Goal: Information Seeking & Learning: Learn about a topic

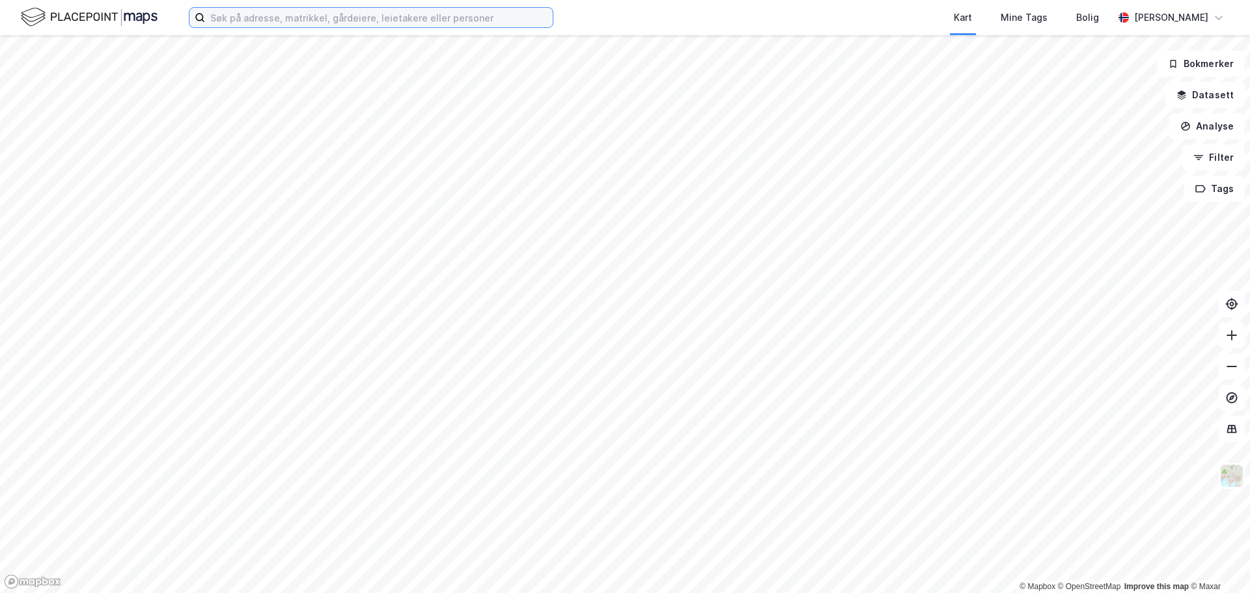
click at [273, 16] on input at bounding box center [379, 18] width 348 height 20
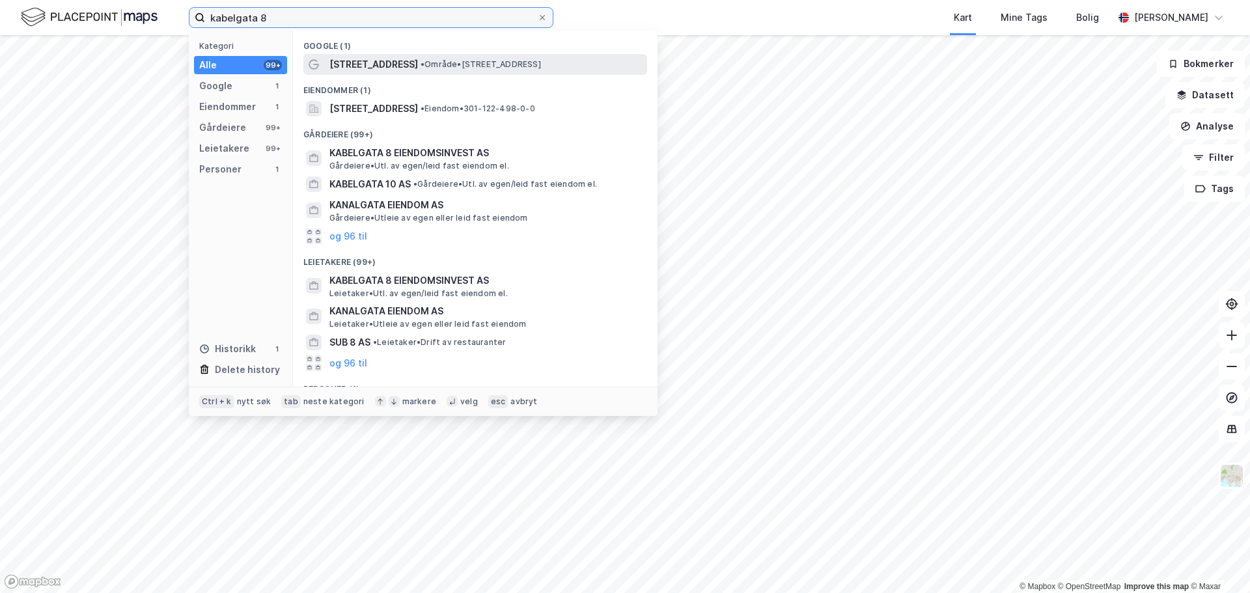
type input "kabelgata 8"
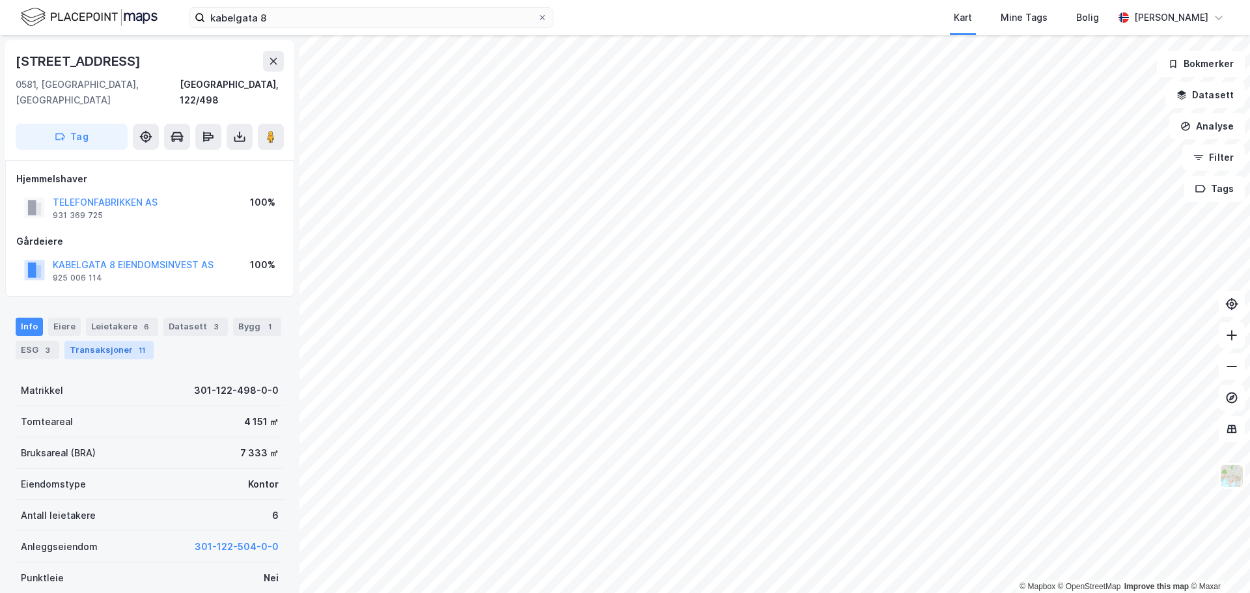
click at [114, 341] on div "Transaksjoner 11" at bounding box center [108, 350] width 89 height 18
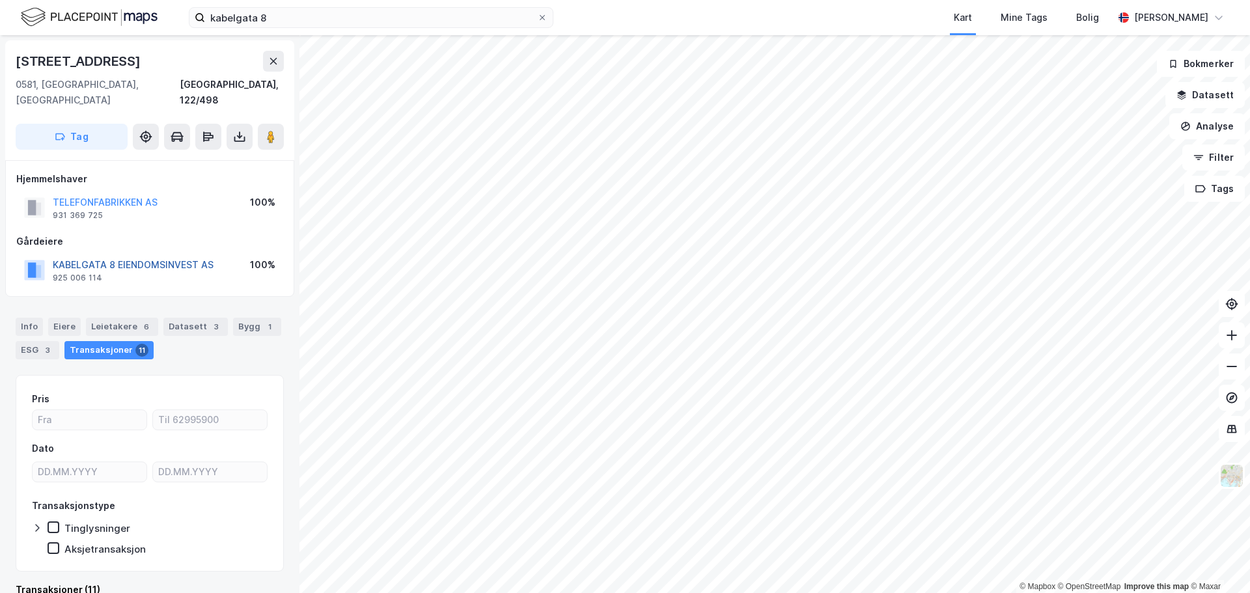
click at [0, 0] on button "KABELGATA 8 EIENDOMSINVEST AS" at bounding box center [0, 0] width 0 height 0
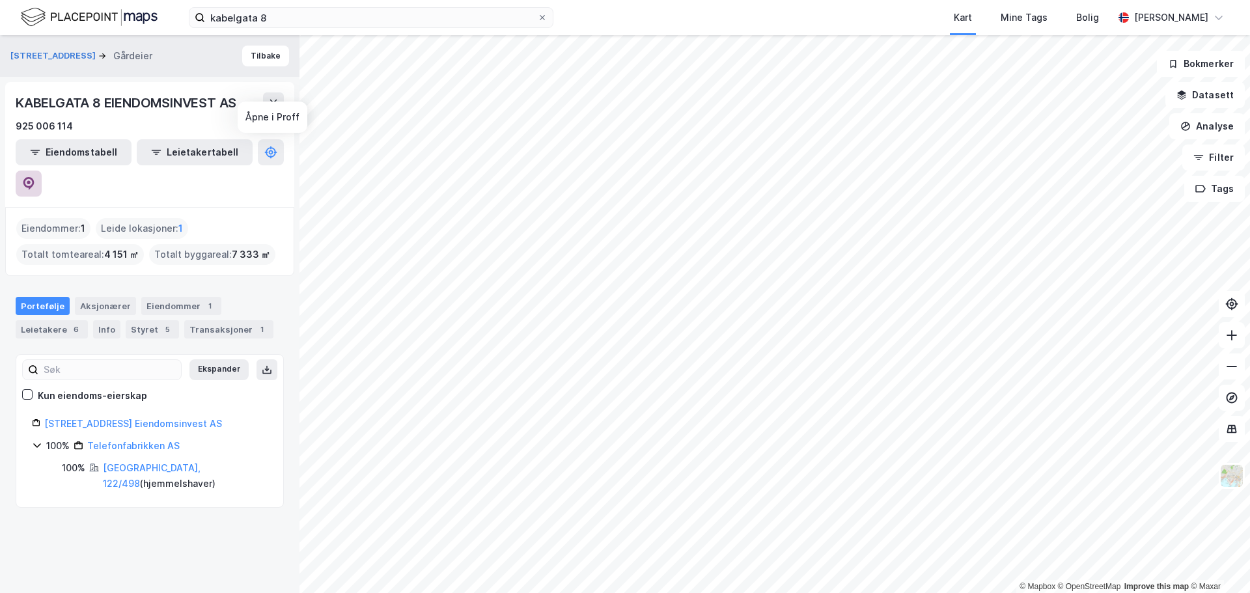
click at [35, 177] on icon at bounding box center [28, 183] width 13 height 13
